Goal: Find specific page/section: Find specific page/section

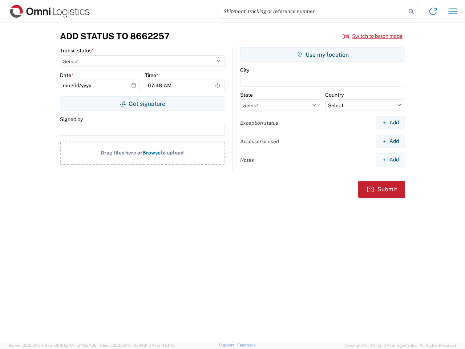
click at [312, 11] on input "search" at bounding box center [312, 11] width 188 height 14
click at [411, 12] on icon at bounding box center [411, 12] width 10 height 10
click at [433, 11] on icon at bounding box center [433, 11] width 12 height 12
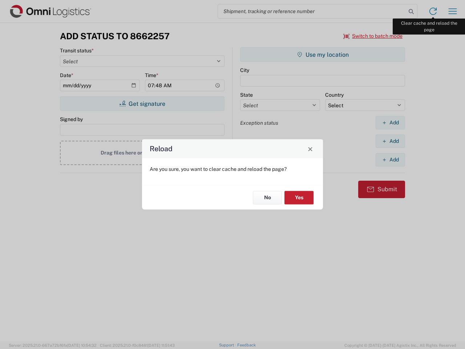
click at [453, 11] on div "Reload Are you sure, you want to clear cache and reload the page? No Yes" at bounding box center [232, 174] width 465 height 349
click at [373, 36] on div "Reload Are you sure, you want to clear cache and reload the page? No Yes" at bounding box center [232, 174] width 465 height 349
click at [142, 104] on div "Reload Are you sure, you want to clear cache and reload the page? No Yes" at bounding box center [232, 174] width 465 height 349
click at [323, 55] on div "Reload Are you sure, you want to clear cache and reload the page? No Yes" at bounding box center [232, 174] width 465 height 349
click at [390, 122] on div "Reload Are you sure, you want to clear cache and reload the page? No Yes" at bounding box center [232, 174] width 465 height 349
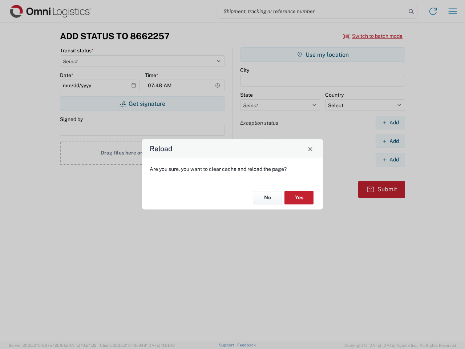
click at [390, 141] on div "Reload Are you sure, you want to clear cache and reload the page? No Yes" at bounding box center [232, 174] width 465 height 349
click at [390, 160] on div "Reload Are you sure, you want to clear cache and reload the page? No Yes" at bounding box center [232, 174] width 465 height 349
